Goal: Information Seeking & Learning: Learn about a topic

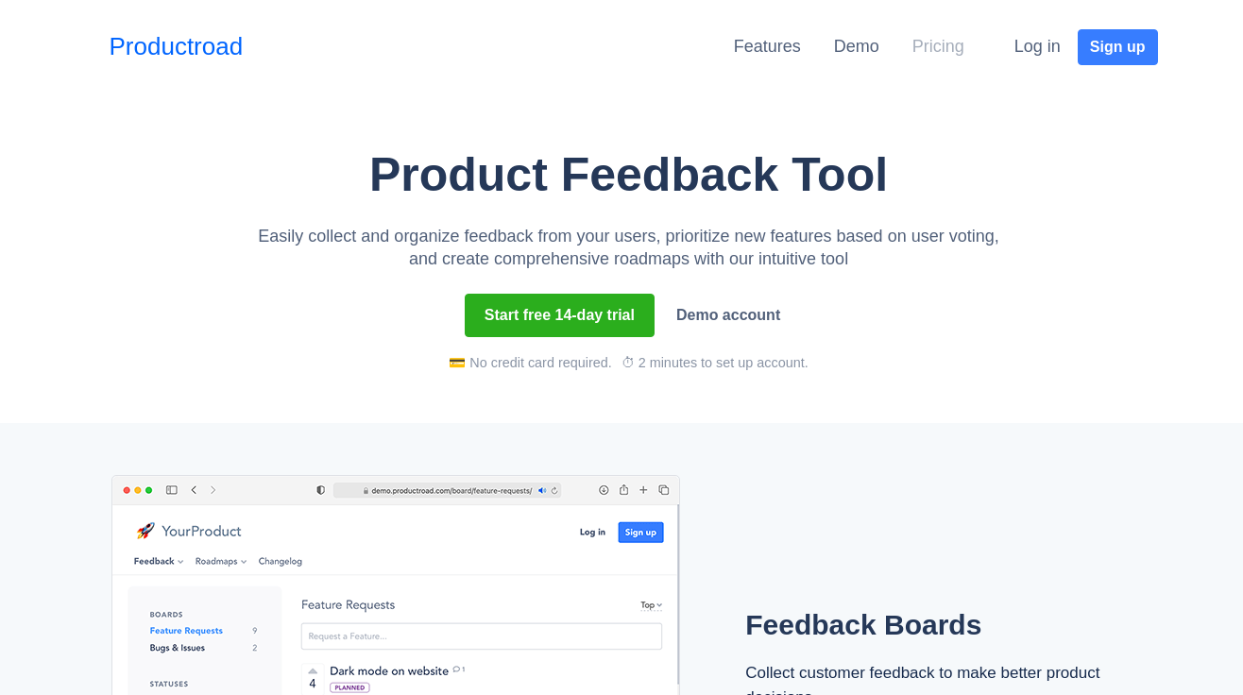
click at [938, 41] on link "Pricing" at bounding box center [939, 46] width 52 height 19
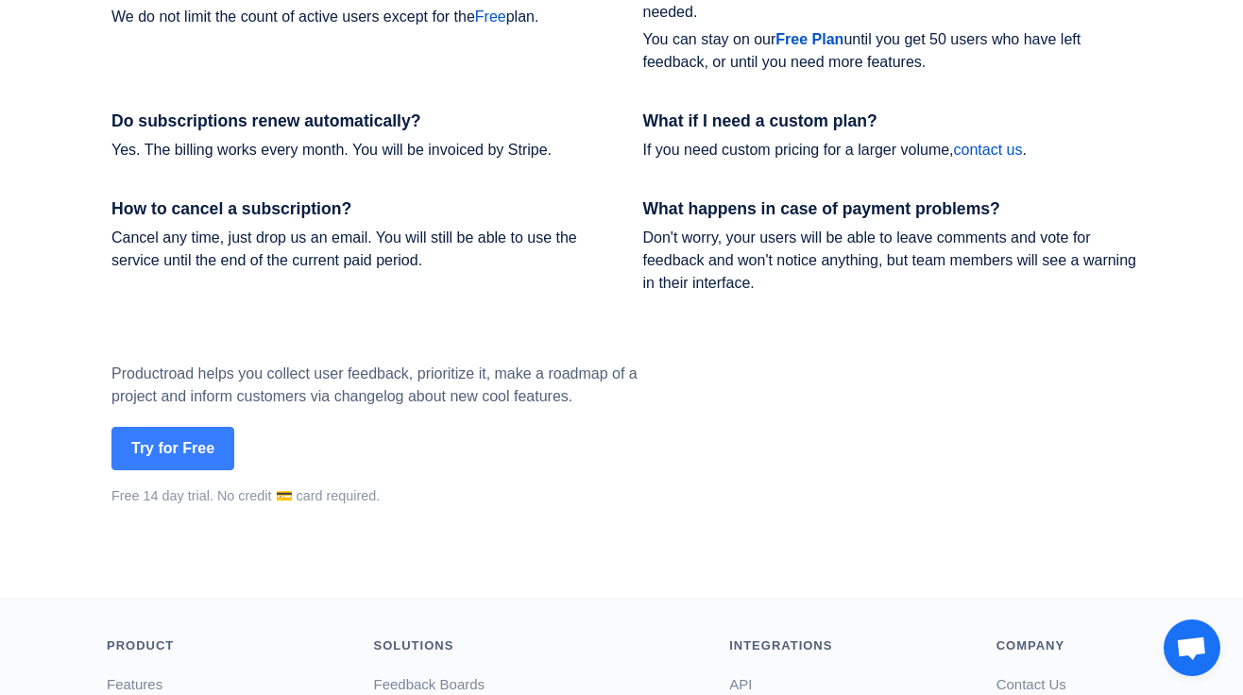
scroll to position [3049, 0]
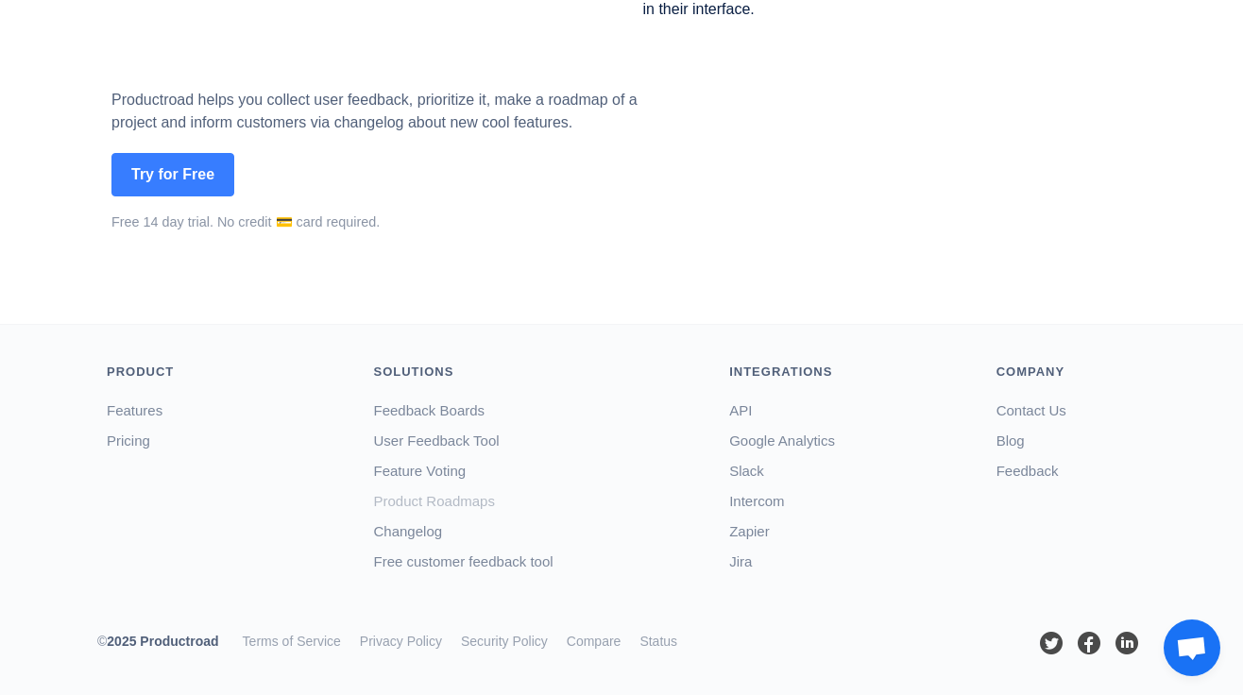
click at [418, 499] on link "Product Roadmaps" at bounding box center [434, 501] width 121 height 16
